Goal: Register for event/course: Register for event/course

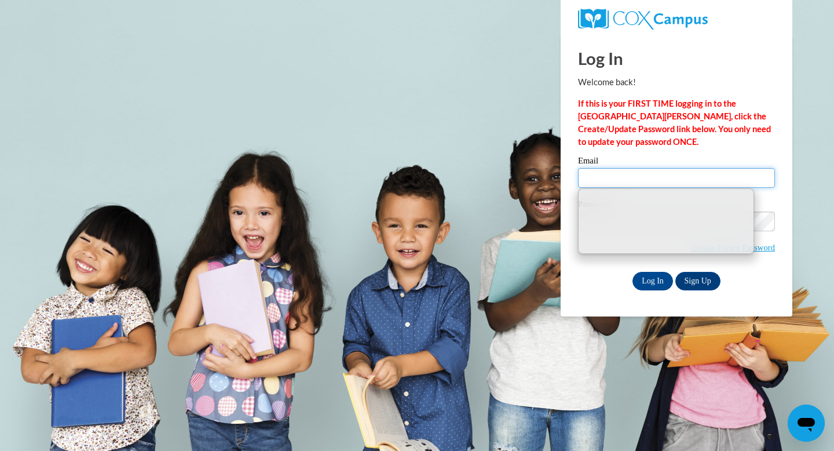
type input "20402200@k12.hi.us"
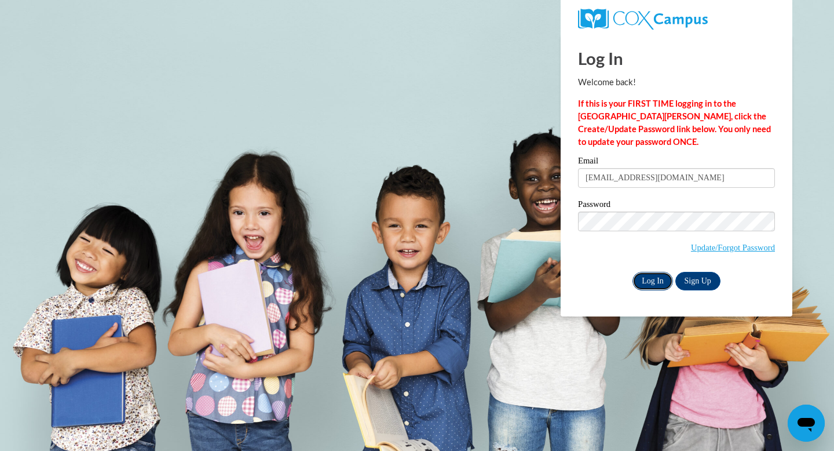
click at [645, 280] on input "Log In" at bounding box center [653, 281] width 41 height 19
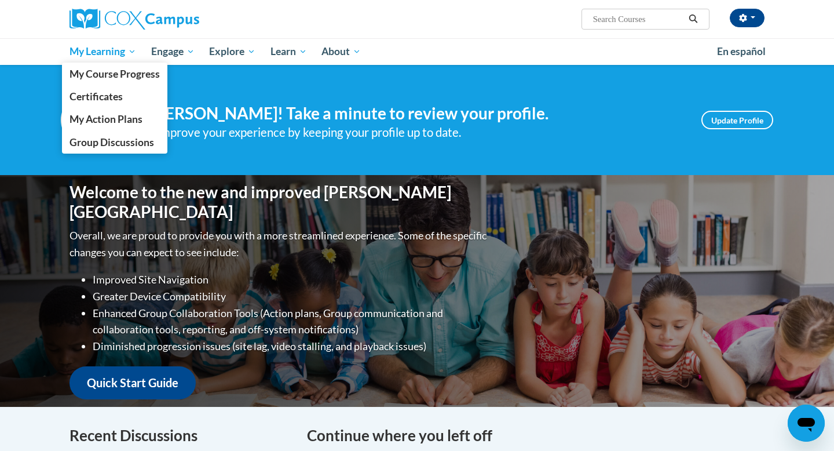
click at [105, 47] on span "My Learning" at bounding box center [103, 52] width 67 height 14
click at [107, 72] on span "My Course Progress" at bounding box center [115, 74] width 90 height 12
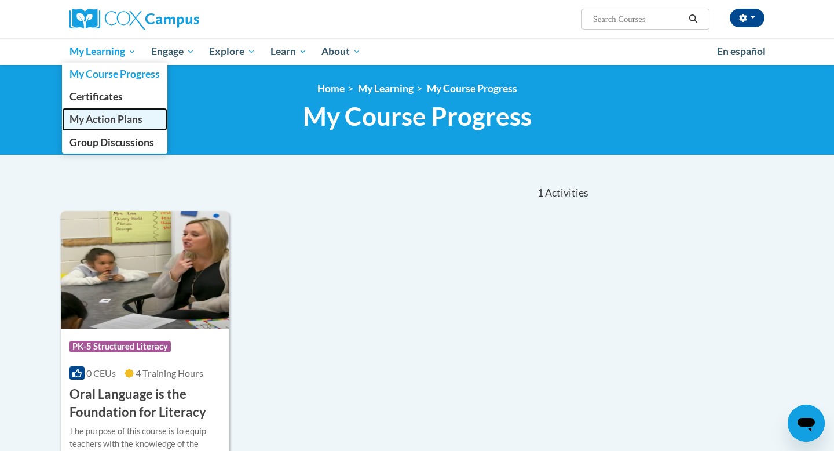
click at [114, 125] on link "My Action Plans" at bounding box center [114, 119] width 105 height 23
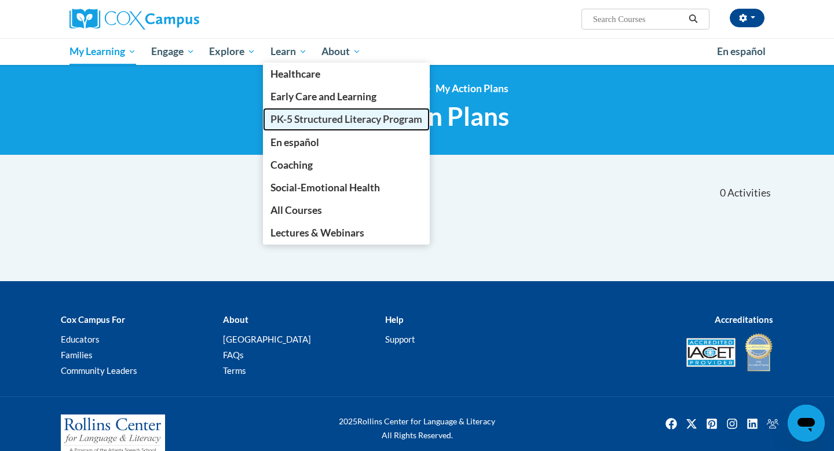
click at [289, 119] on span "PK-5 Structured Literacy Program" at bounding box center [347, 119] width 152 height 12
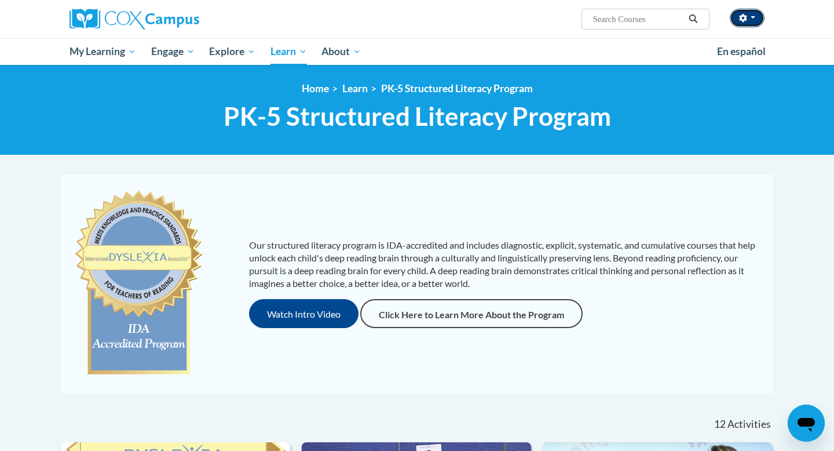
click at [742, 13] on button "button" at bounding box center [747, 18] width 35 height 19
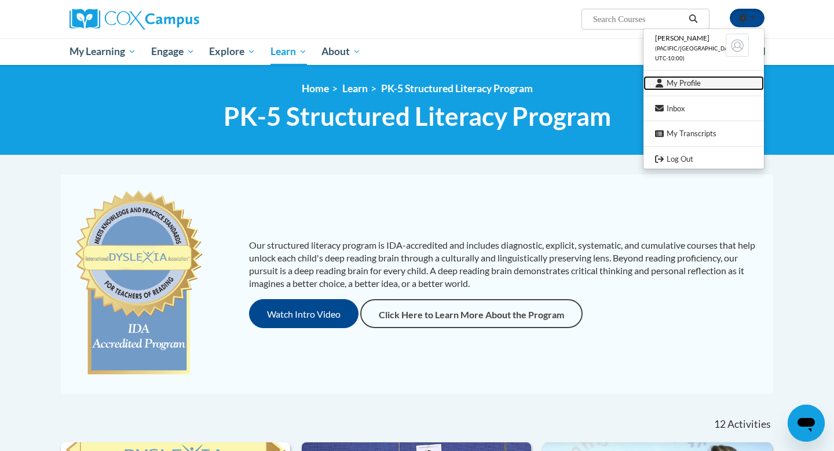
click at [684, 82] on link "My Profile" at bounding box center [704, 83] width 121 height 14
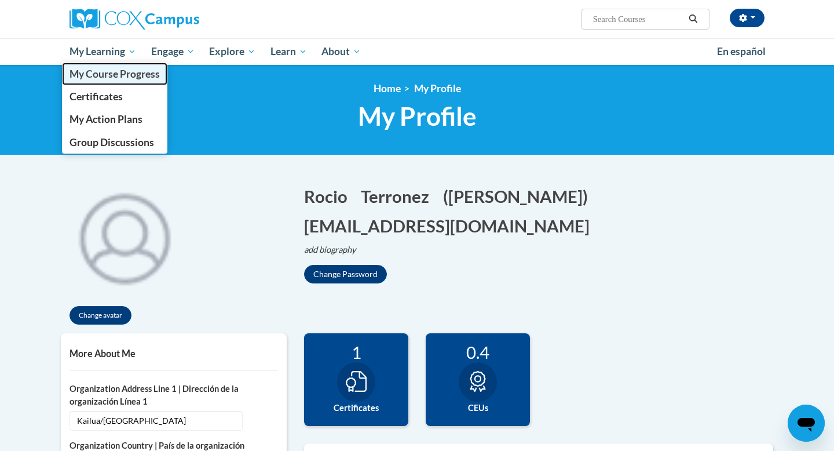
click at [104, 75] on span "My Course Progress" at bounding box center [115, 74] width 90 height 12
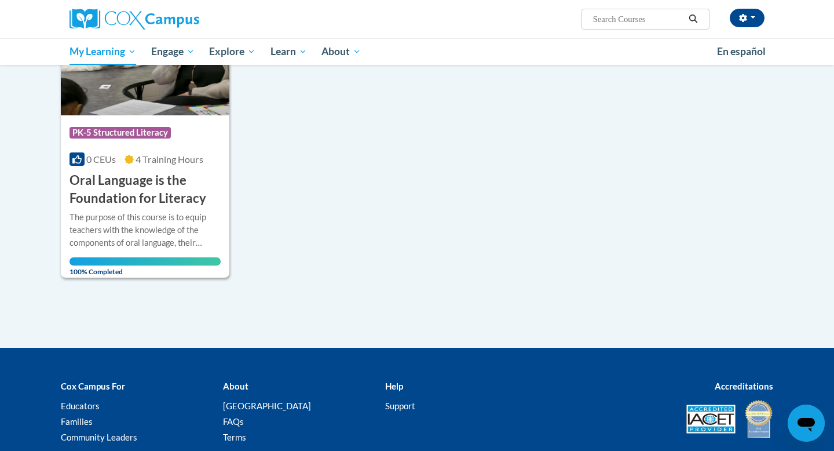
scroll to position [214, 0]
click at [140, 199] on h3 "Oral Language is the Foundation for Literacy" at bounding box center [145, 189] width 151 height 36
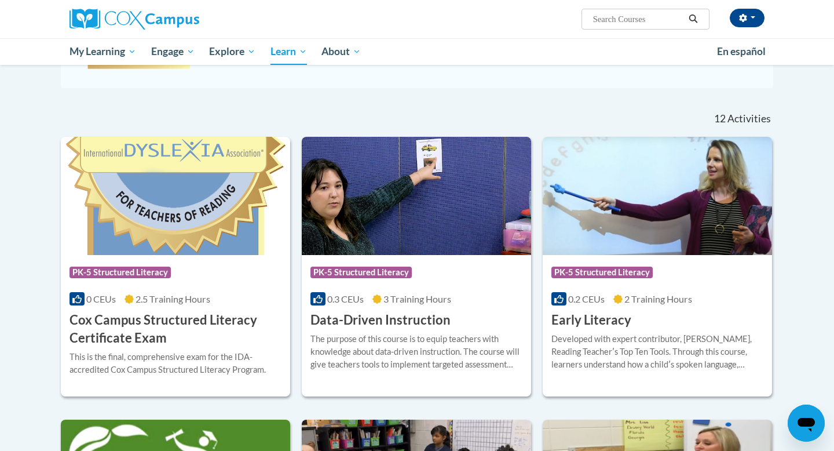
scroll to position [306, 0]
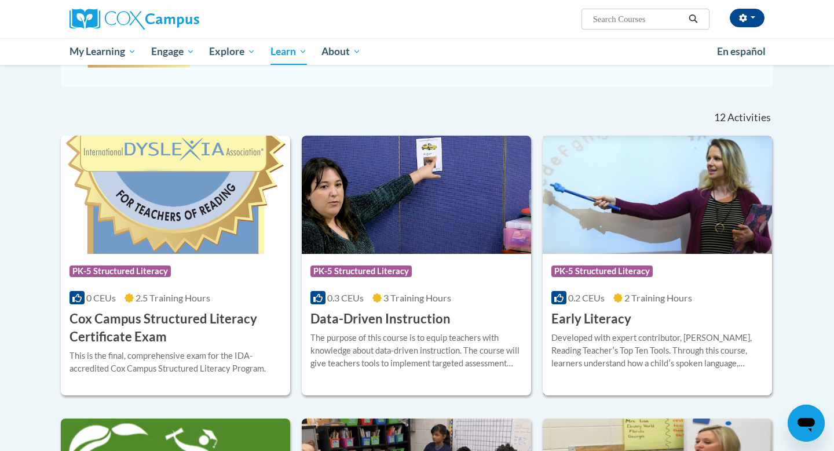
click at [611, 207] on img at bounding box center [657, 195] width 229 height 118
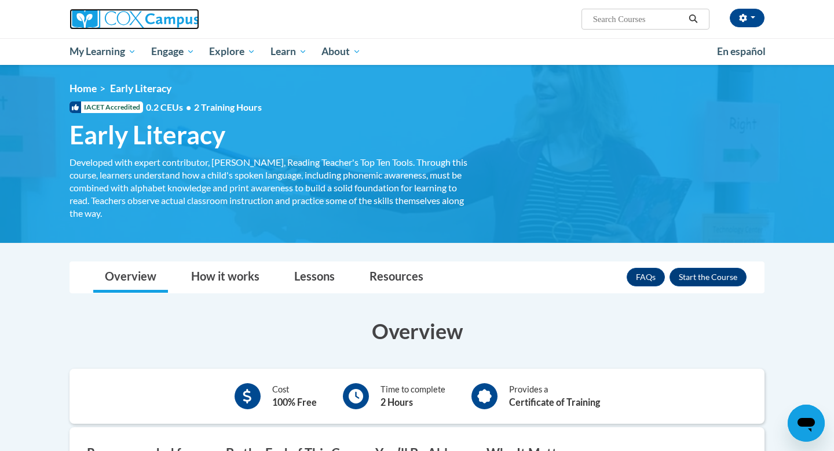
click at [100, 24] on img at bounding box center [135, 19] width 130 height 21
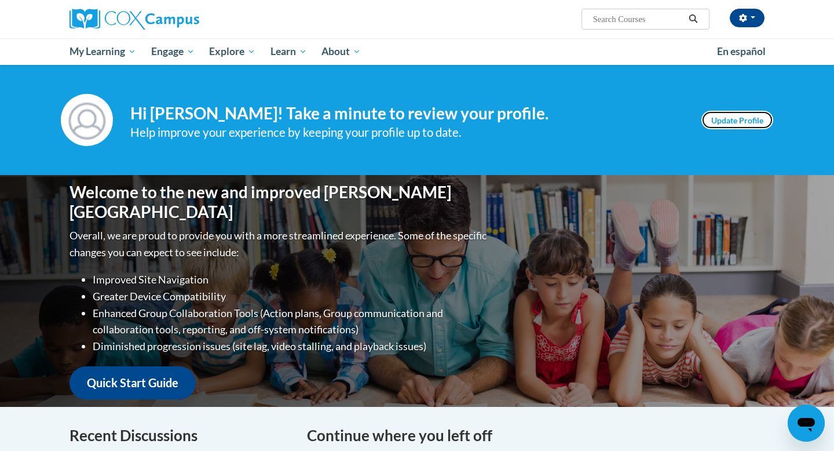
click at [727, 118] on link "Update Profile" at bounding box center [738, 120] width 72 height 19
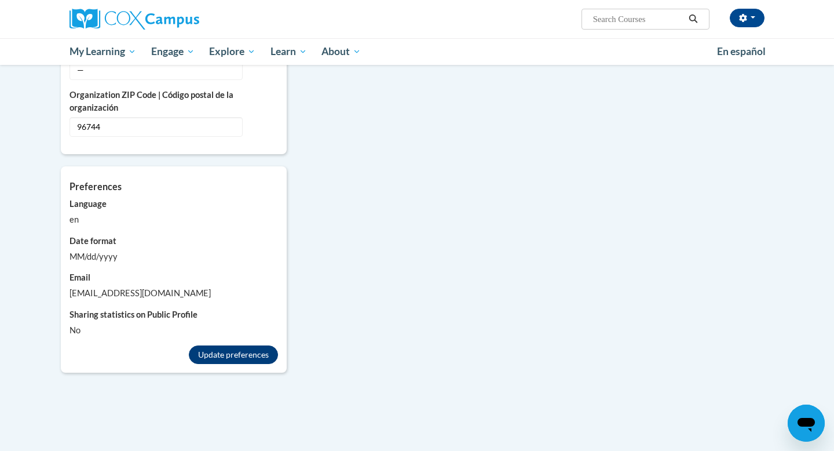
scroll to position [930, 0]
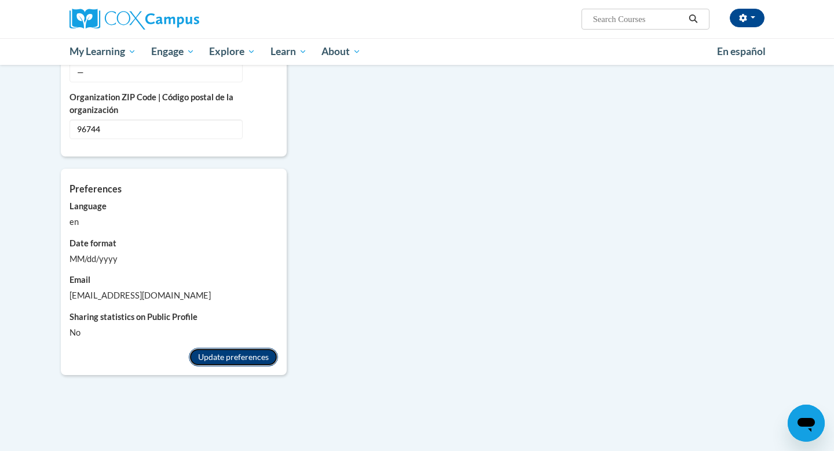
click at [235, 348] on button "Update preferences" at bounding box center [233, 357] width 89 height 19
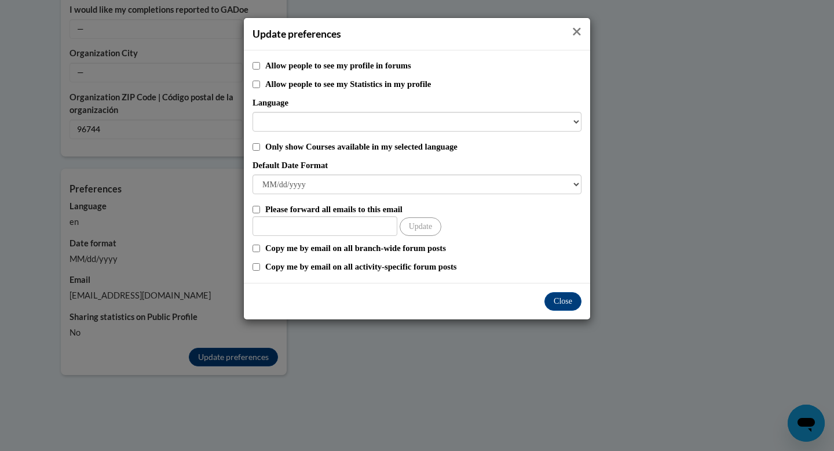
click at [579, 32] on icon "Close" at bounding box center [576, 31] width 9 height 12
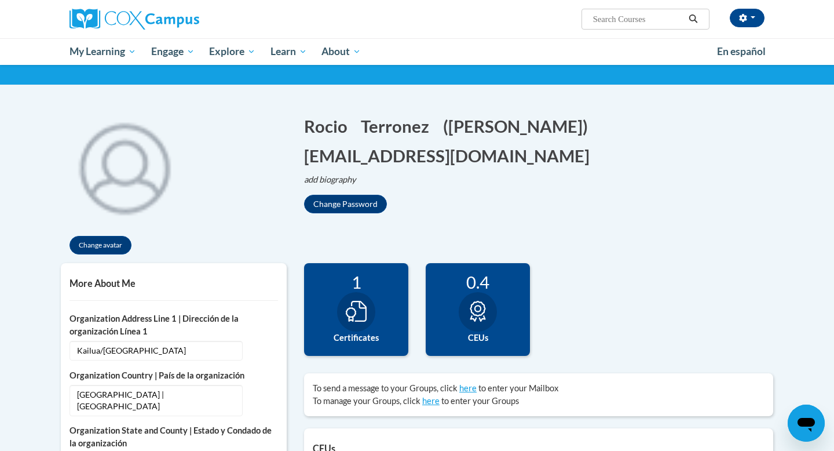
scroll to position [41, 0]
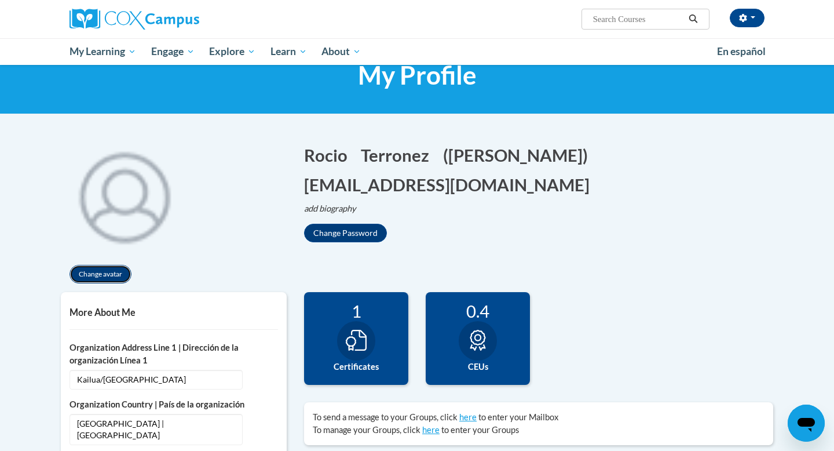
click at [112, 274] on button "Change avatar" at bounding box center [101, 274] width 62 height 19
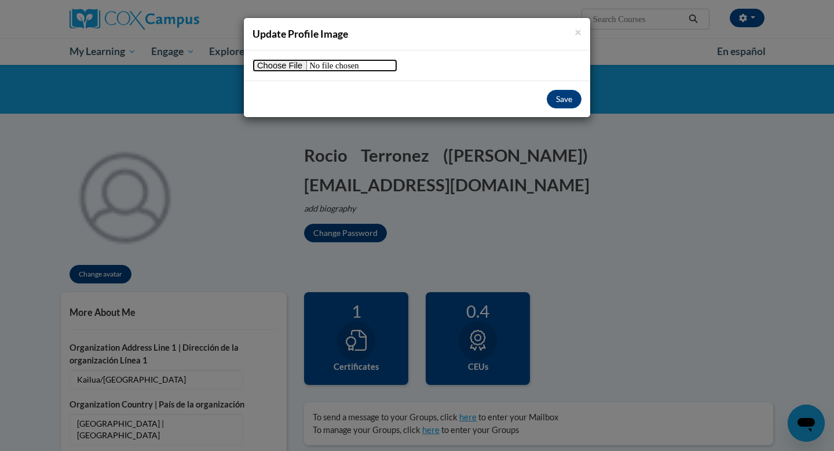
click at [289, 61] on input "file" at bounding box center [325, 65] width 145 height 13
type input "C:\fakepath\IMG_8118.heic"
click at [566, 102] on button "Save" at bounding box center [564, 99] width 35 height 19
click at [560, 101] on button "Save" at bounding box center [564, 99] width 35 height 19
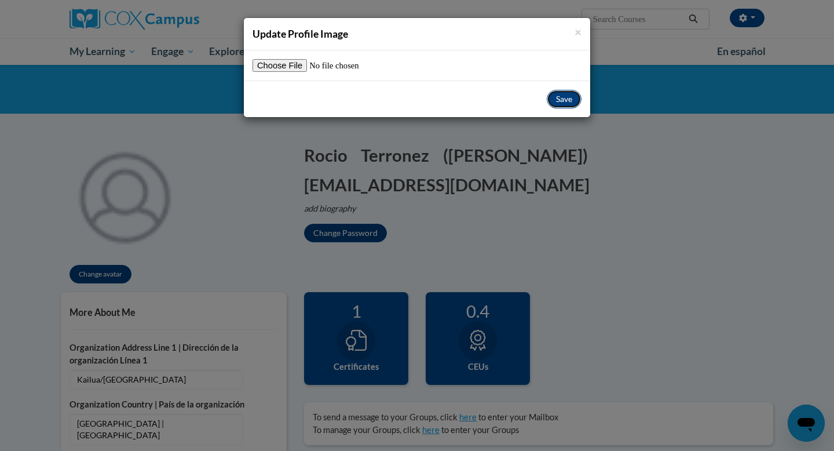
click at [560, 101] on button "Save" at bounding box center [564, 99] width 35 height 19
click at [287, 63] on input "file" at bounding box center [325, 65] width 145 height 13
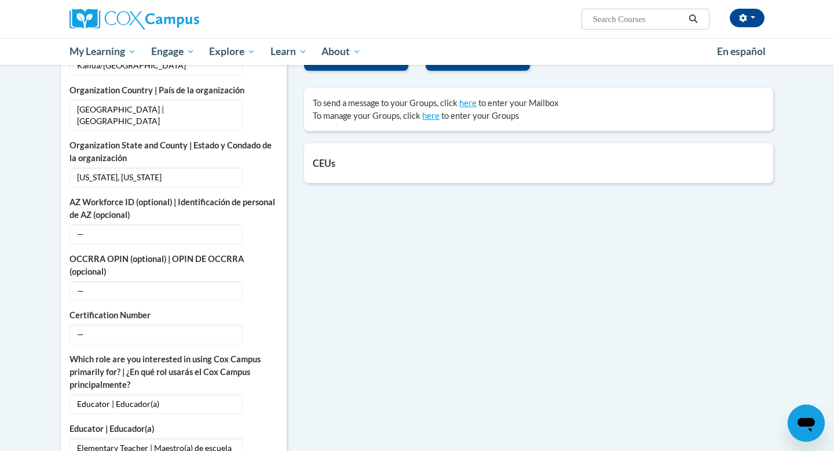
scroll to position [0, 0]
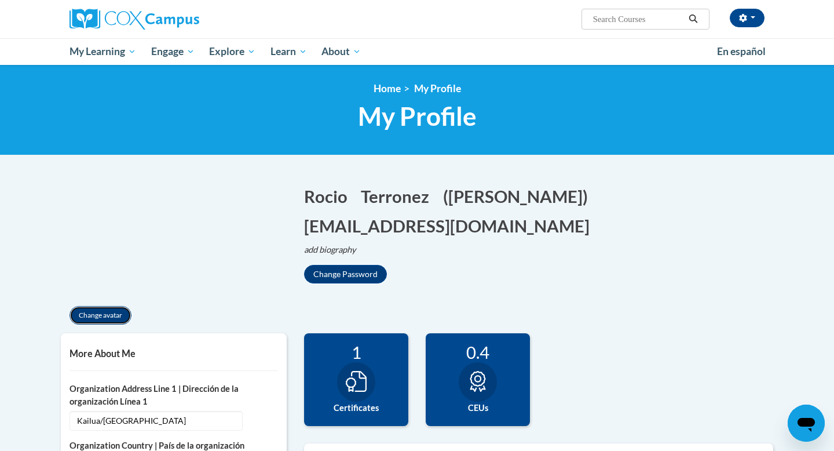
click at [114, 313] on button "Change avatar" at bounding box center [101, 315] width 62 height 19
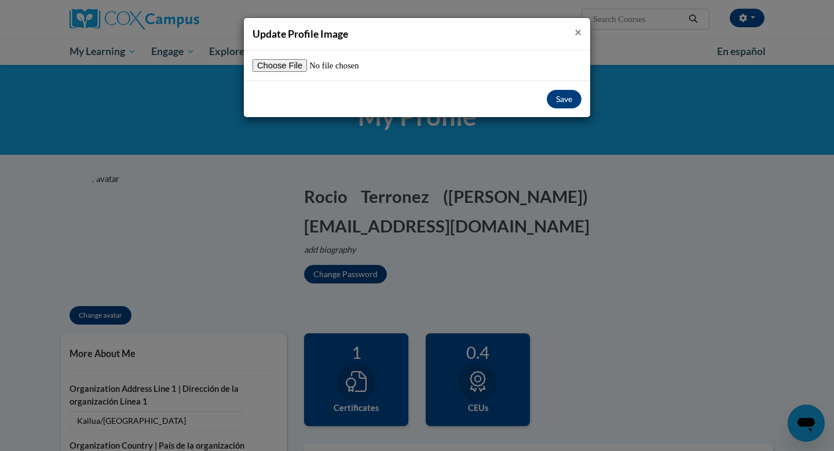
click at [576, 31] on span "×" at bounding box center [578, 31] width 7 height 14
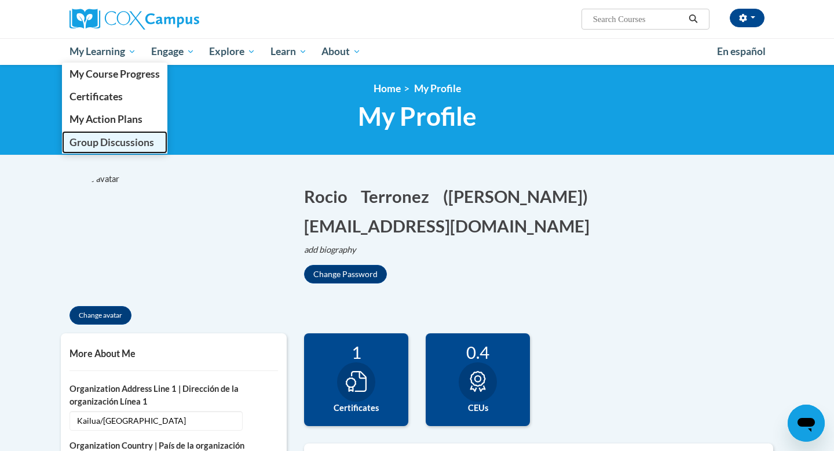
click at [89, 141] on span "Group Discussions" at bounding box center [112, 142] width 85 height 12
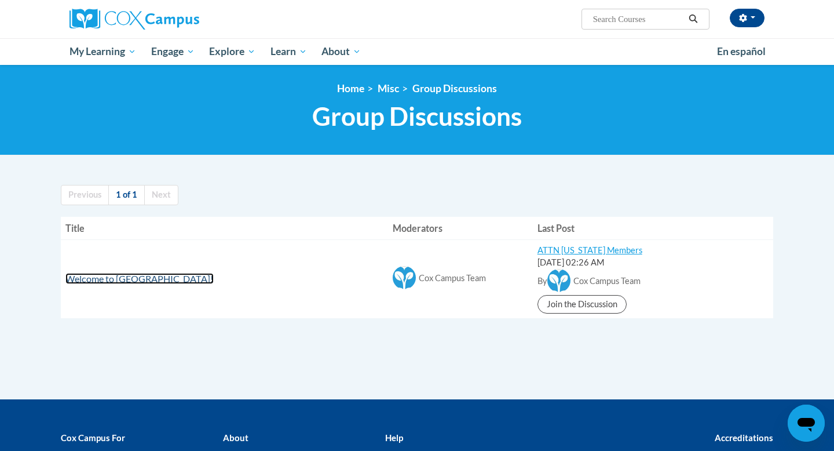
click at [141, 282] on span "Welcome to [GEOGRAPHIC_DATA]!" at bounding box center [139, 278] width 148 height 11
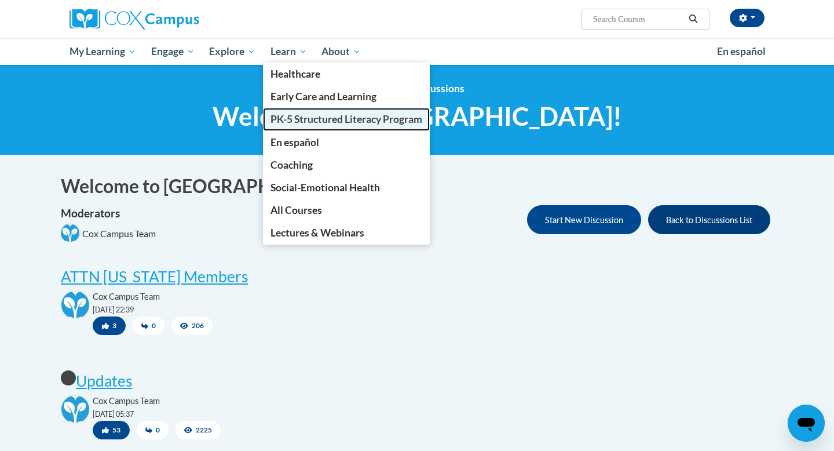
click at [297, 117] on span "PK-5 Structured Literacy Program" at bounding box center [347, 119] width 152 height 12
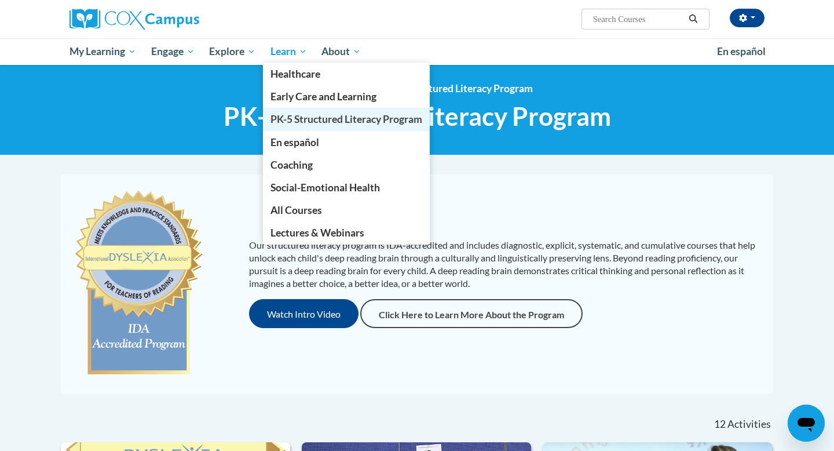
click at [309, 124] on span "PK-5 Structured Literacy Program" at bounding box center [347, 119] width 152 height 12
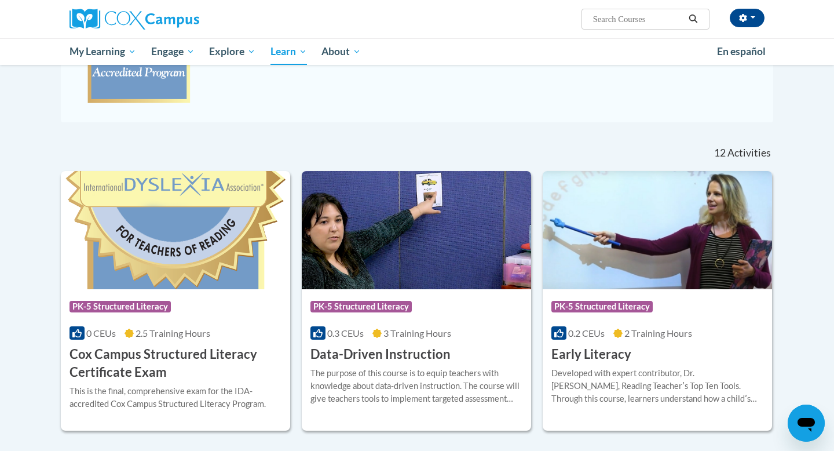
scroll to position [171, 0]
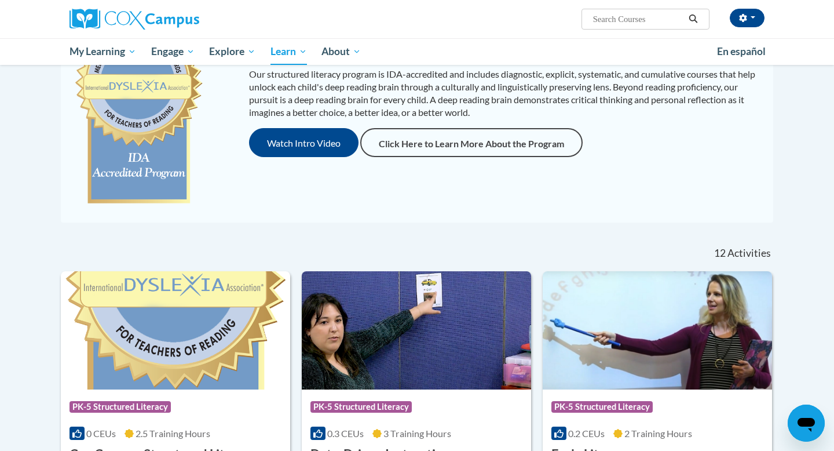
click at [630, 17] on input "Search..." at bounding box center [638, 19] width 93 height 14
type input "An ecosystem"
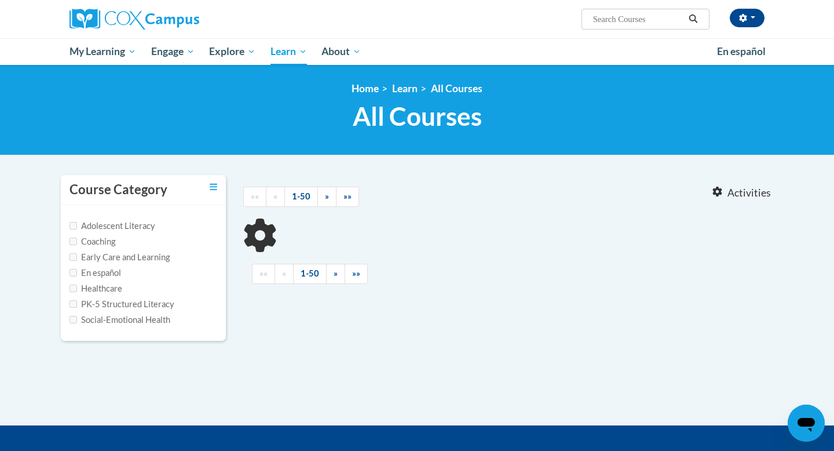
type input "An ecosystem"
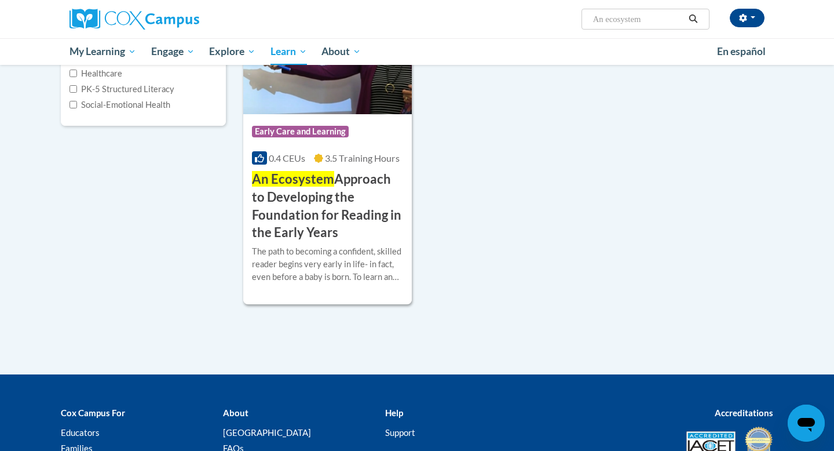
scroll to position [174, 0]
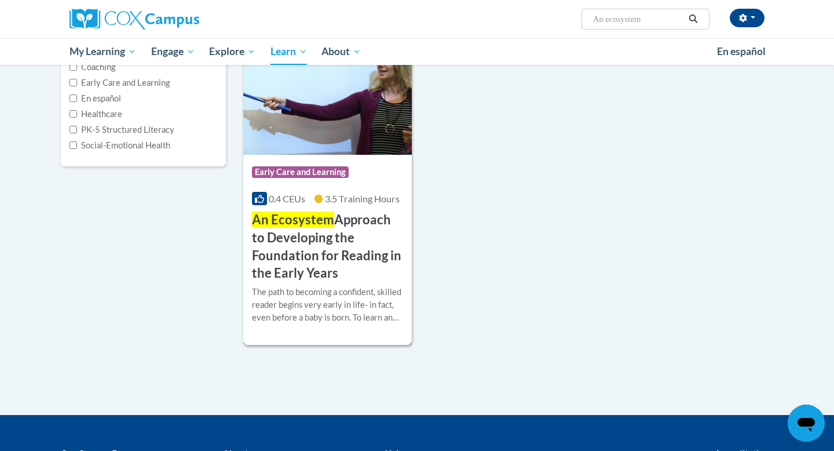
click at [345, 118] on img at bounding box center [327, 95] width 169 height 118
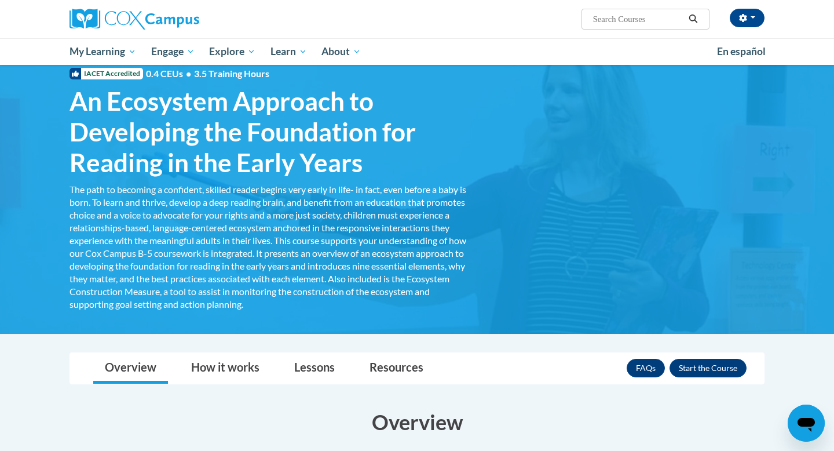
scroll to position [53, 0]
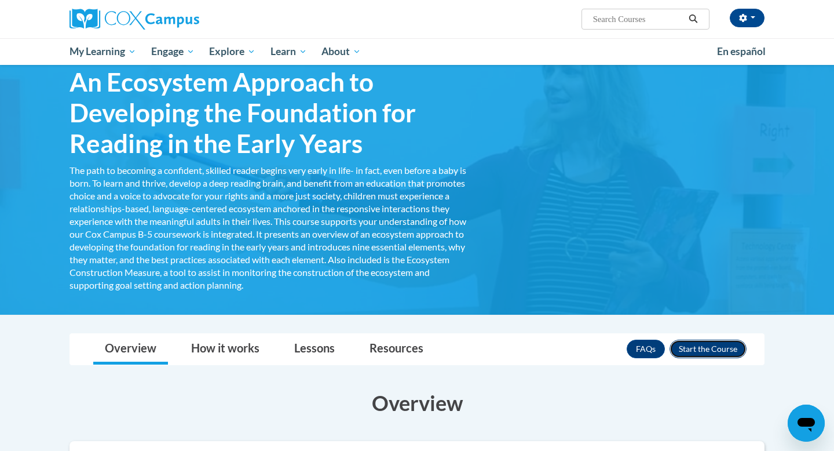
click at [735, 353] on button "Enroll" at bounding box center [708, 349] width 77 height 19
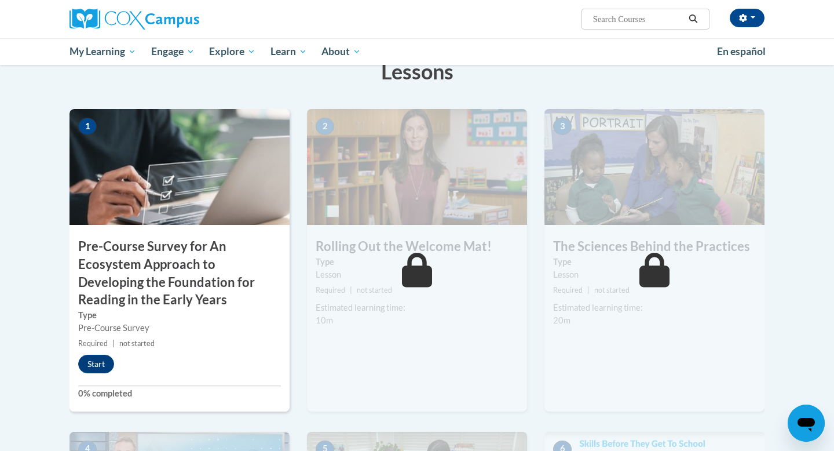
scroll to position [229, 0]
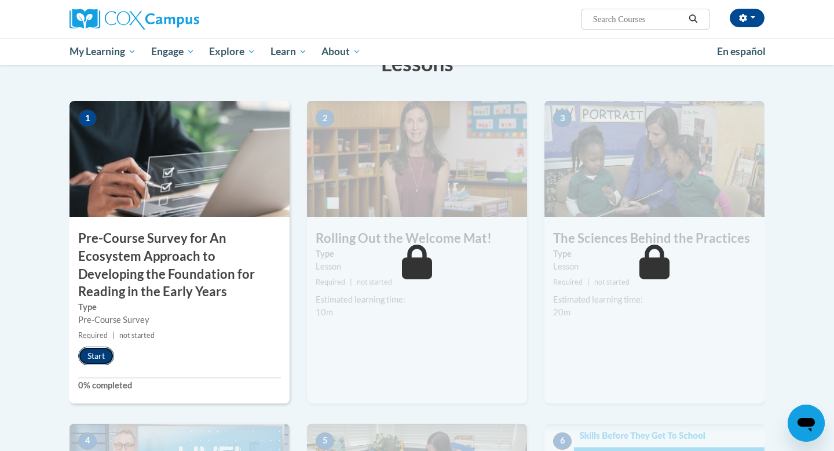
click at [95, 360] on button "Start" at bounding box center [96, 355] width 36 height 19
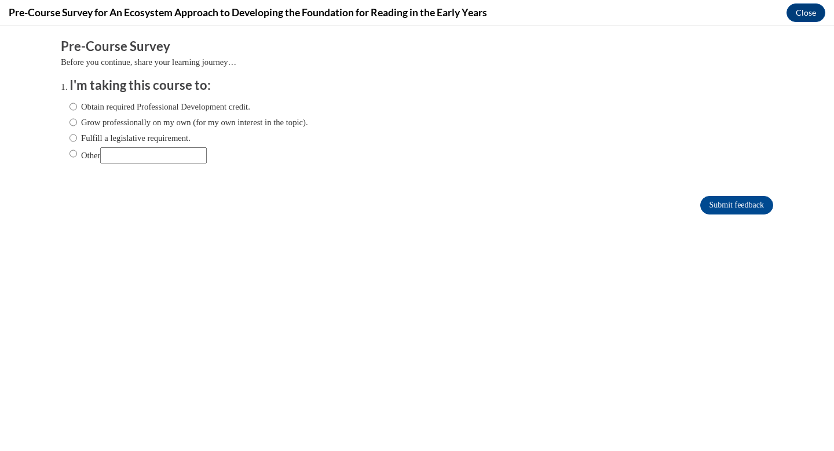
scroll to position [0, 0]
click at [74, 106] on input "Obtain required Professional Development credit." at bounding box center [74, 106] width 8 height 13
radio input "true"
click at [758, 200] on input "Submit feedback" at bounding box center [736, 205] width 73 height 19
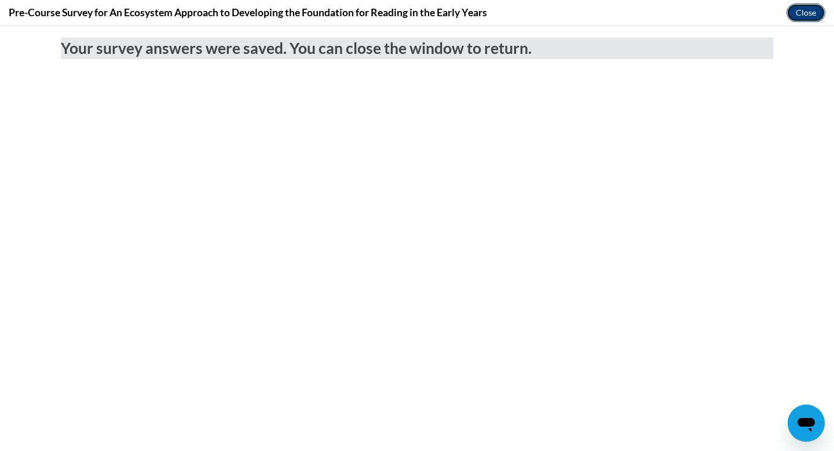
click at [805, 11] on button "Close" at bounding box center [806, 12] width 39 height 19
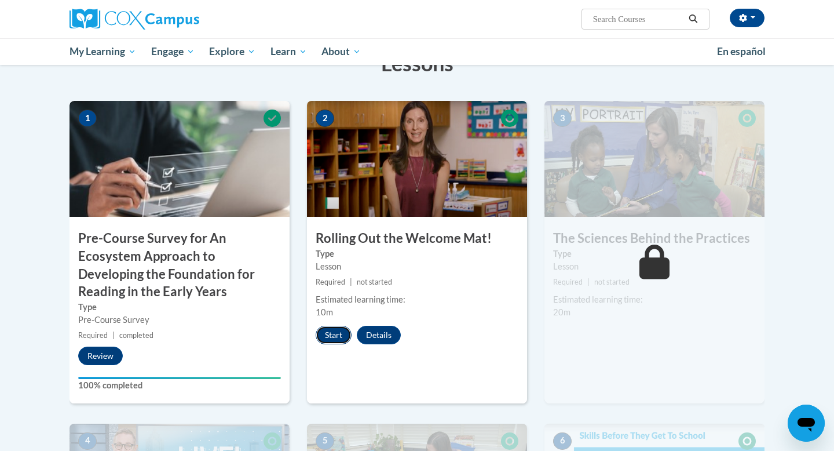
click at [330, 340] on button "Start" at bounding box center [334, 335] width 36 height 19
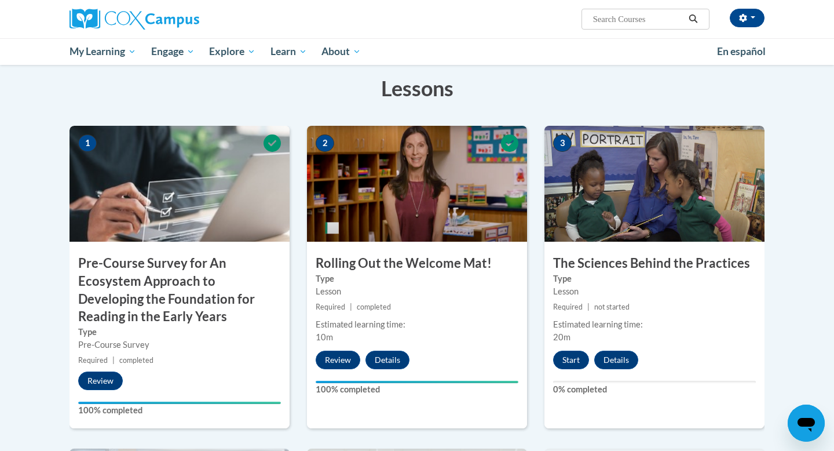
scroll to position [178, 0]
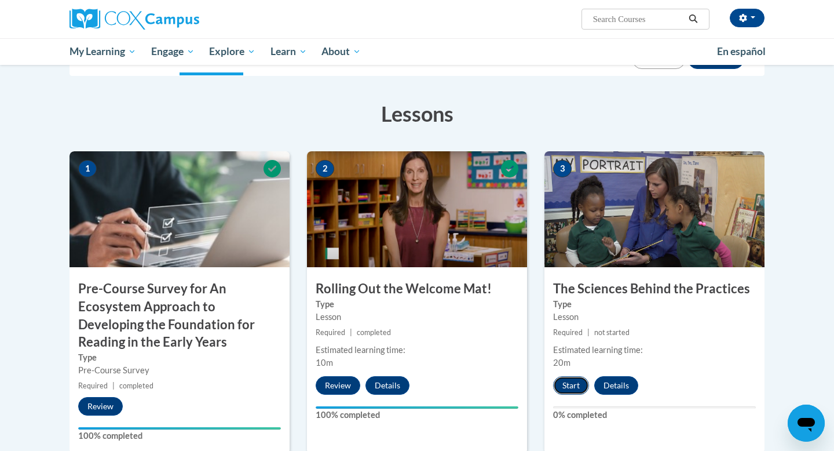
click at [564, 388] on button "Start" at bounding box center [571, 385] width 36 height 19
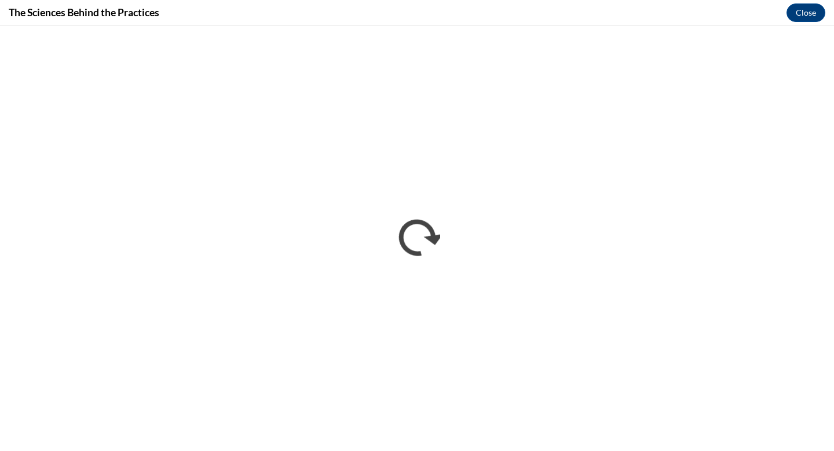
scroll to position [0, 0]
click at [815, 9] on button "Close" at bounding box center [806, 12] width 39 height 19
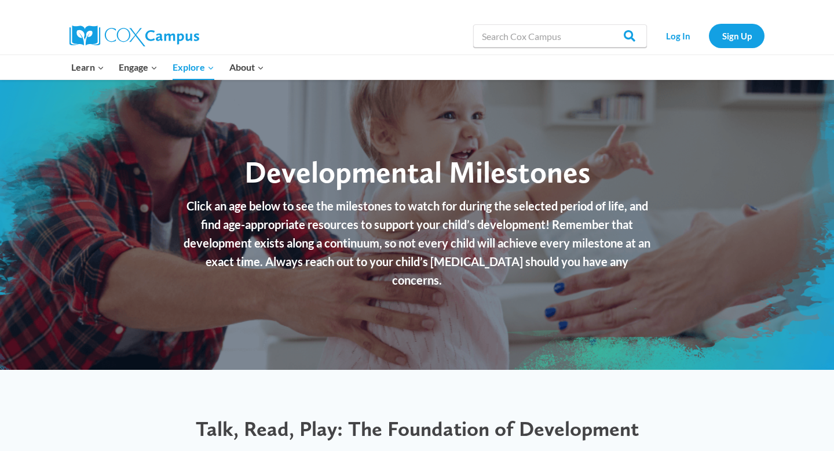
checkbox input "true"
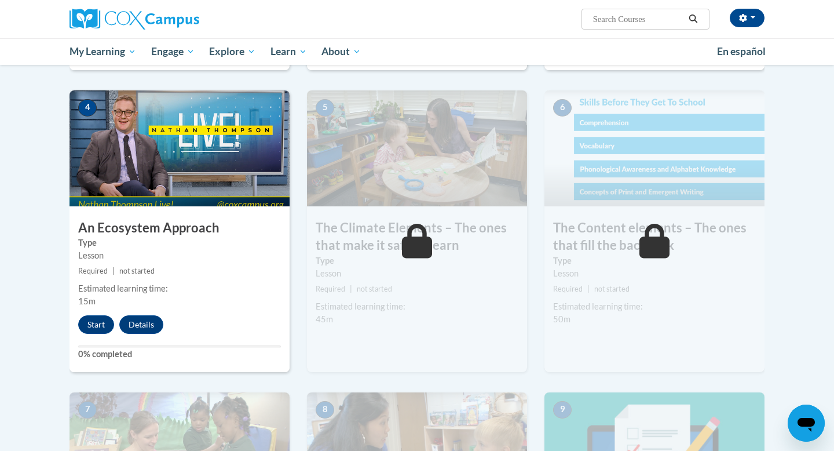
scroll to position [563, 0]
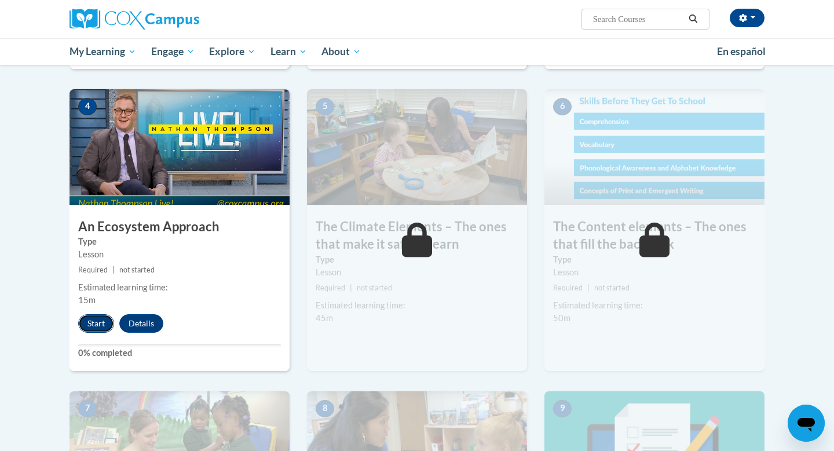
click at [98, 319] on button "Start" at bounding box center [96, 323] width 36 height 19
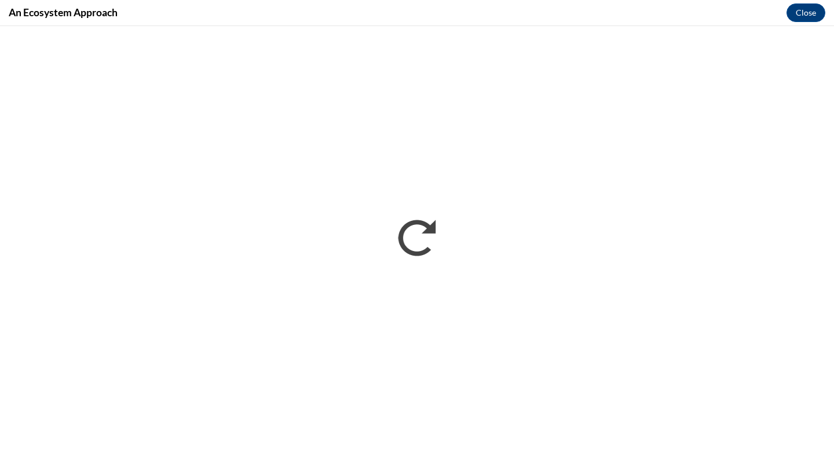
scroll to position [0, 0]
